Goal: Check status: Check status

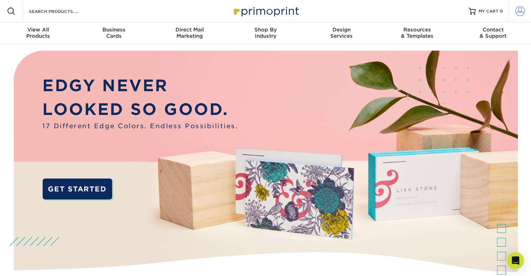
click at [516, 12] on span at bounding box center [521, 11] width 10 height 10
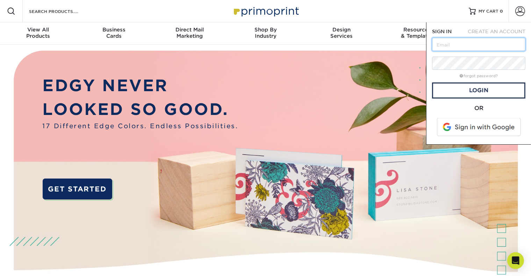
type input "K"
type input "[PERSON_NAME][EMAIL_ADDRESS][DOMAIN_NAME]"
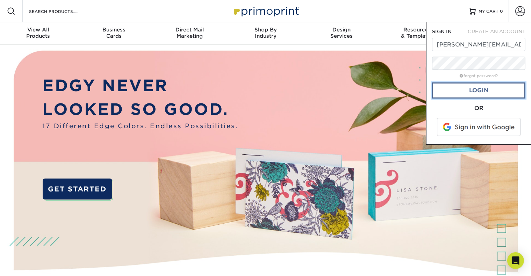
click at [467, 91] on link "Login" at bounding box center [478, 91] width 93 height 16
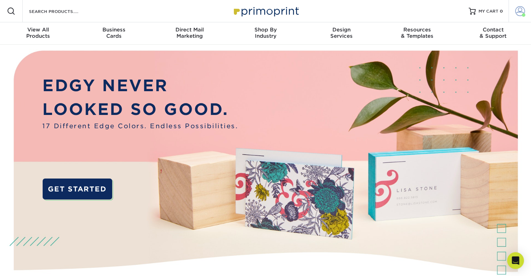
click at [519, 11] on span at bounding box center [521, 11] width 10 height 10
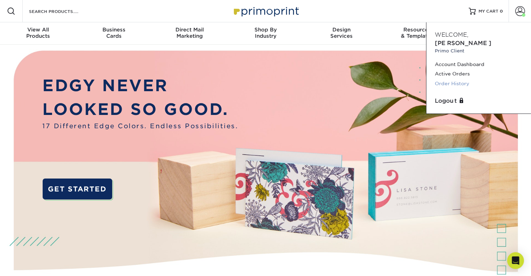
click at [463, 79] on link "Order History" at bounding box center [479, 83] width 88 height 9
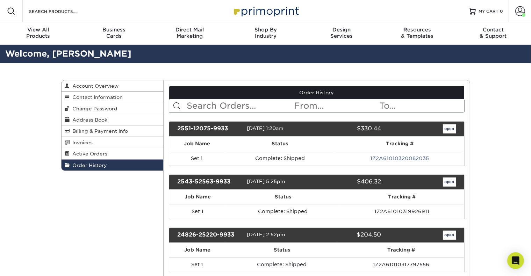
click at [319, 107] on input "text" at bounding box center [335, 105] width 85 height 13
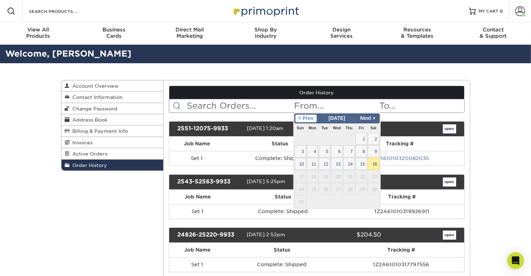
click at [303, 120] on span "< Prev" at bounding box center [306, 119] width 21 height 8
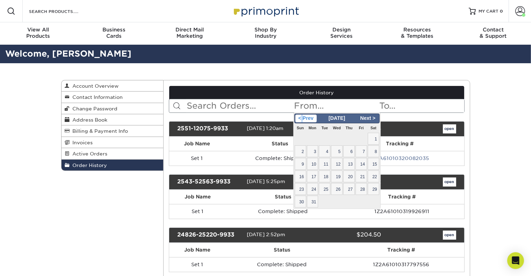
click at [303, 120] on span "< Prev" at bounding box center [306, 119] width 21 height 8
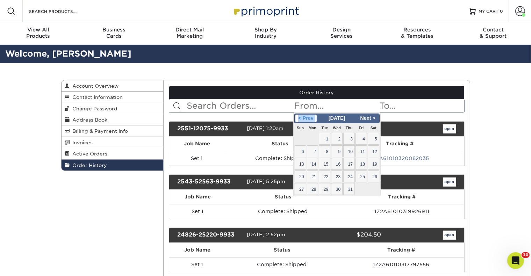
click at [303, 120] on span "< Prev" at bounding box center [306, 119] width 21 height 8
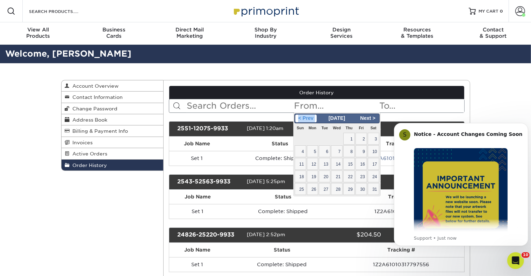
click at [303, 120] on span "< Prev" at bounding box center [306, 119] width 21 height 8
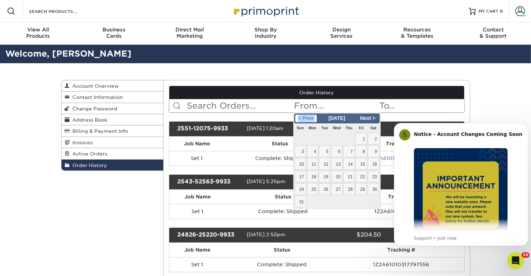
click at [303, 120] on span "< Prev" at bounding box center [306, 119] width 21 height 8
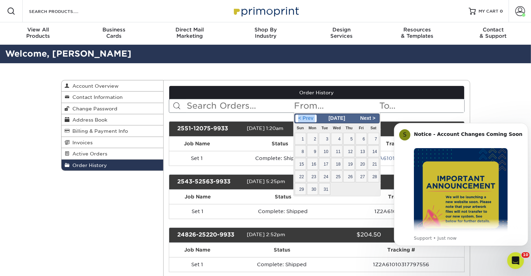
click at [303, 120] on span "< Prev" at bounding box center [306, 119] width 21 height 8
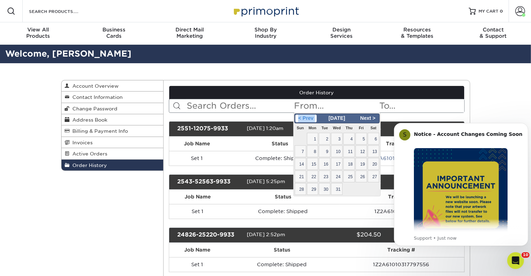
click at [303, 120] on span "< Prev" at bounding box center [306, 119] width 21 height 8
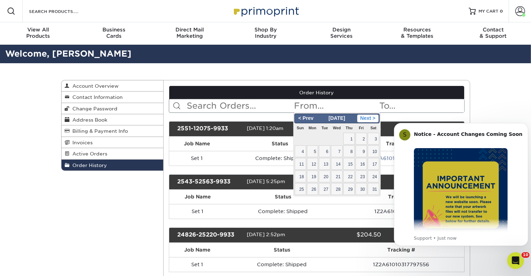
click at [375, 119] on span "Next >" at bounding box center [367, 119] width 21 height 8
click at [306, 137] on span "1" at bounding box center [301, 139] width 12 height 12
type input "2023-01-01"
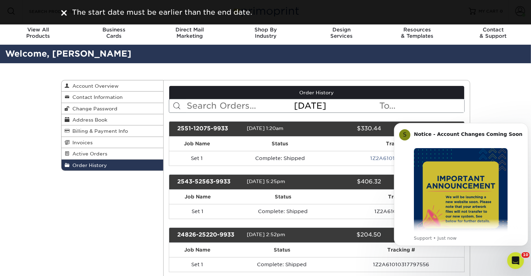
click at [396, 106] on input "text" at bounding box center [421, 105] width 85 height 13
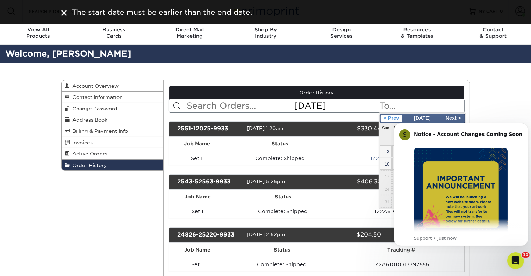
click at [389, 119] on span "< Prev" at bounding box center [391, 119] width 21 height 8
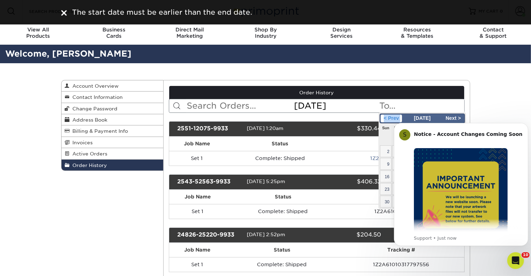
click at [389, 119] on span "< Prev" at bounding box center [391, 119] width 21 height 8
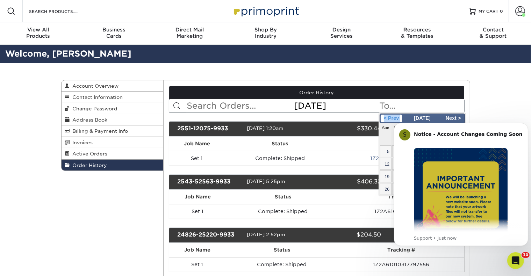
click at [389, 119] on span "< Prev" at bounding box center [391, 119] width 21 height 8
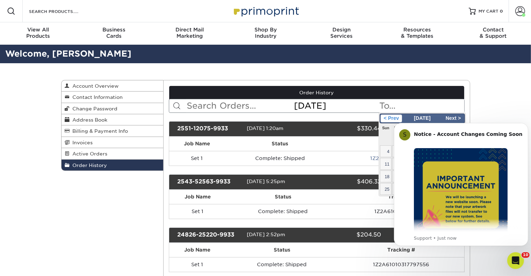
click at [389, 119] on span "< Prev" at bounding box center [391, 119] width 21 height 8
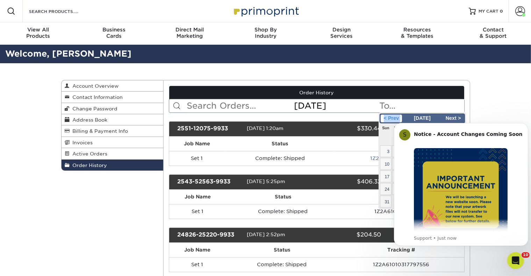
click at [389, 119] on span "< Prev" at bounding box center [391, 119] width 21 height 8
click at [524, 124] on icon "Dismiss notification" at bounding box center [526, 125] width 4 height 4
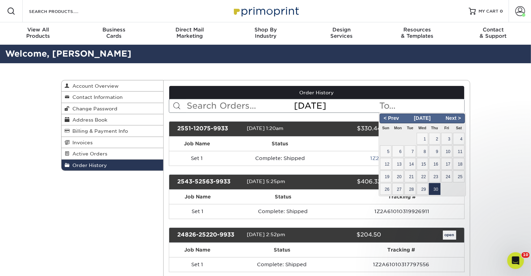
click at [436, 189] on span "30" at bounding box center [435, 189] width 12 height 12
type input "2023-11-30"
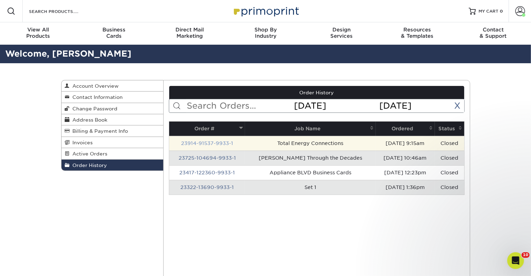
click at [232, 143] on link "23914-91537-9933-1" at bounding box center [207, 144] width 52 height 6
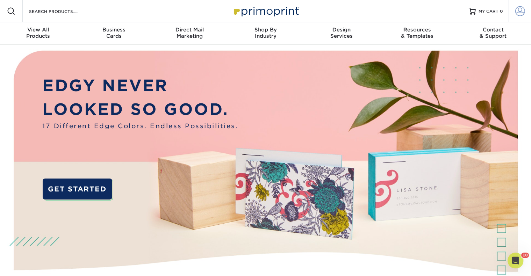
click at [523, 17] on link "Account" at bounding box center [520, 11] width 22 height 22
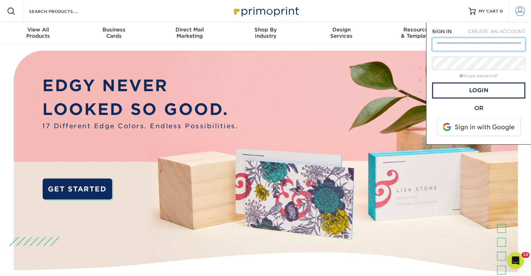
scroll to position [0, 14]
drag, startPoint x: 438, startPoint y: 48, endPoint x: 537, endPoint y: 48, distance: 99.0
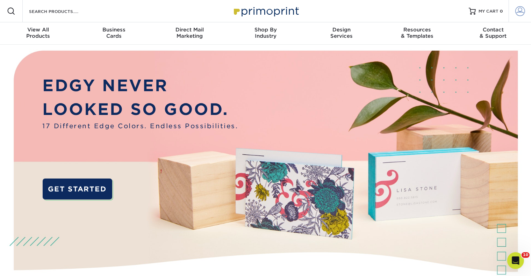
click at [522, 13] on span at bounding box center [521, 11] width 10 height 10
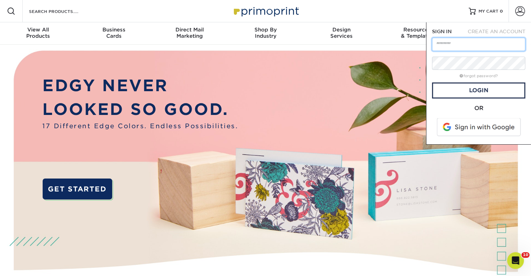
scroll to position [0, 0]
drag, startPoint x: 473, startPoint y: 43, endPoint x: 390, endPoint y: 41, distance: 83.3
click at [390, 41] on nav "Resources Menu Search Products Account SIGN IN CREATE AN ACCOUNT '''''''''' for…" at bounding box center [265, 22] width 531 height 45
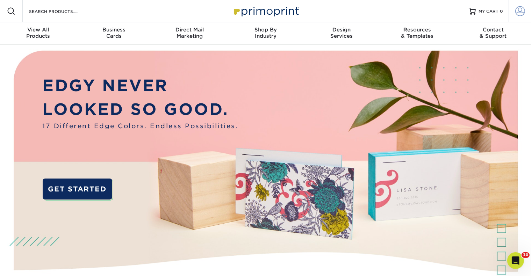
click at [521, 11] on span at bounding box center [521, 11] width 10 height 10
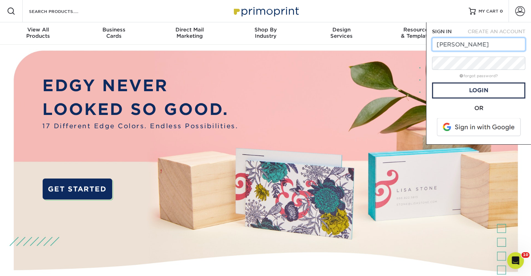
type input "[PERSON_NAME][EMAIL_ADDRESS][DOMAIN_NAME]"
click at [484, 87] on link "Login" at bounding box center [478, 91] width 93 height 16
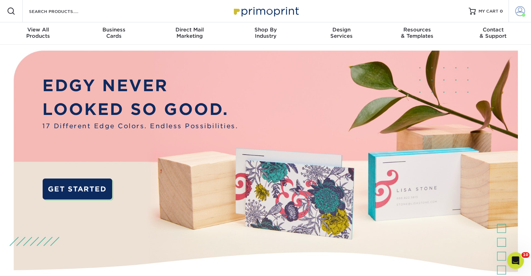
click at [519, 10] on span at bounding box center [521, 11] width 10 height 10
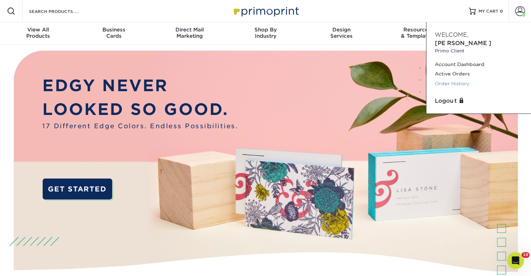
click at [457, 79] on link "Order History" at bounding box center [479, 83] width 88 height 9
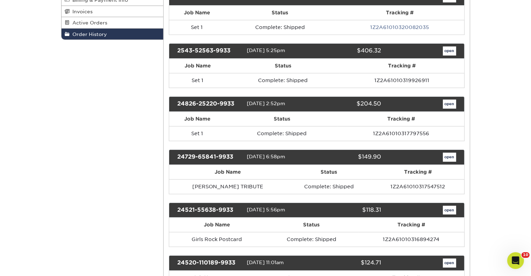
scroll to position [130, 0]
